Goal: Check status

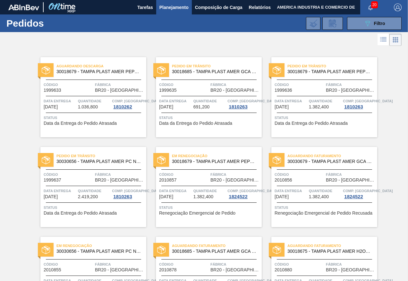
click at [213, 217] on div "Em renegociação 30018679 - TAMPA PLAST AMER PEPSI ZERO S/LINER Código 2010857 F…" at bounding box center [209, 187] width 106 height 80
